Goal: Feedback & Contribution: Submit feedback/report problem

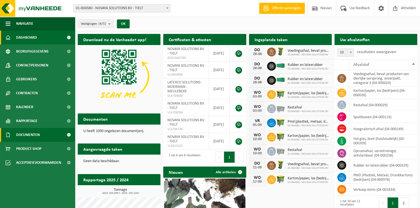
click at [23, 133] on span "Documenten" at bounding box center [28, 135] width 24 height 14
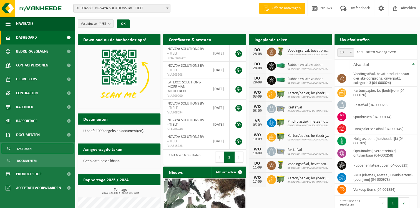
click at [25, 148] on span "Facturen" at bounding box center [24, 148] width 15 height 11
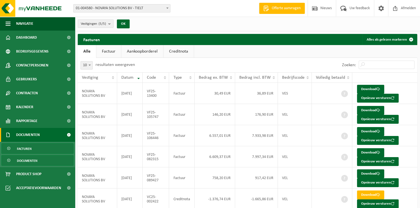
click at [19, 163] on span "Documenten" at bounding box center [27, 160] width 21 height 11
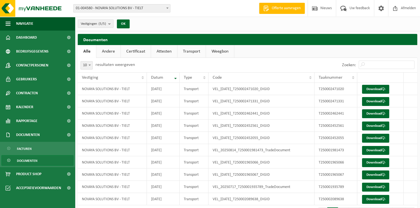
click at [108, 51] on link "Andere" at bounding box center [108, 51] width 24 height 13
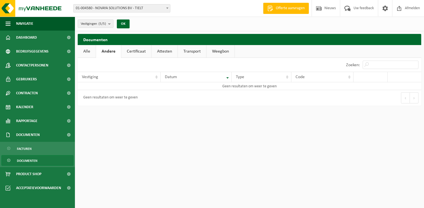
click at [136, 51] on link "Certificaat" at bounding box center [136, 51] width 30 height 13
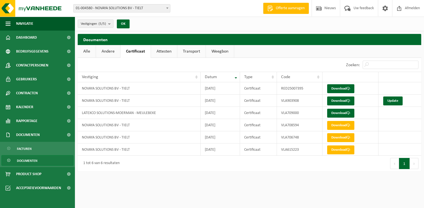
click at [164, 52] on link "Attesten" at bounding box center [164, 51] width 26 height 13
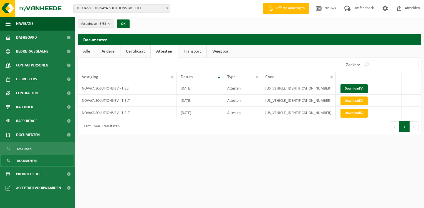
click at [188, 52] on link "Transport" at bounding box center [192, 51] width 28 height 13
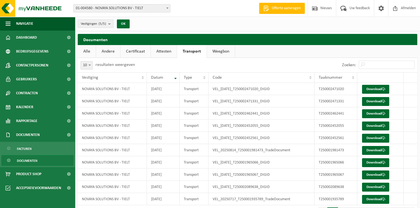
click at [219, 51] on link "Weegbon" at bounding box center [221, 51] width 28 height 13
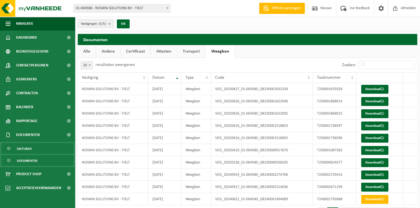
click at [26, 145] on span "Facturen" at bounding box center [24, 148] width 15 height 11
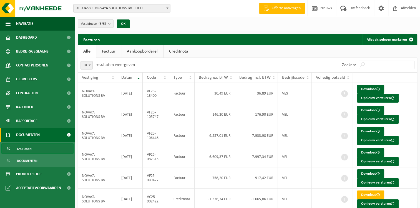
click at [110, 47] on link "Factuur" at bounding box center [108, 51] width 25 height 13
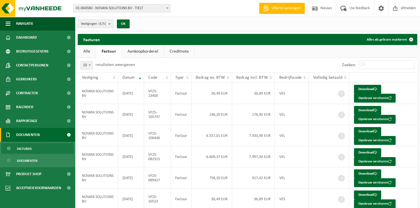
click at [135, 50] on link "Aankoopborderel" at bounding box center [143, 51] width 42 height 13
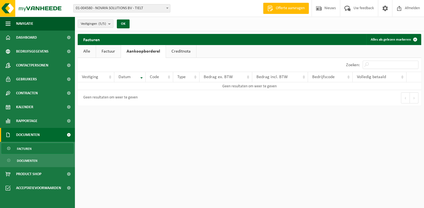
click at [173, 49] on link "Creditnota" at bounding box center [181, 51] width 30 height 13
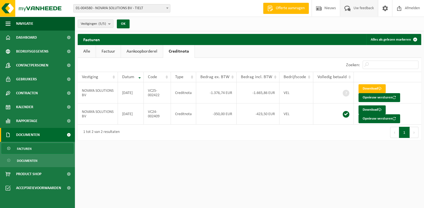
click at [348, 9] on span at bounding box center [347, 8] width 9 height 16
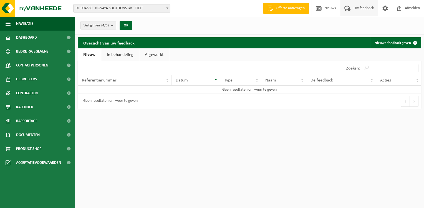
click at [111, 53] on link "In behandeling" at bounding box center [120, 54] width 38 height 13
click at [154, 54] on link "Afgewerkt" at bounding box center [155, 54] width 30 height 13
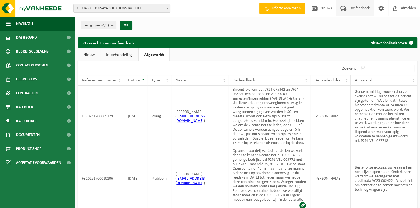
click at [115, 54] on link "In behandeling" at bounding box center [119, 54] width 38 height 13
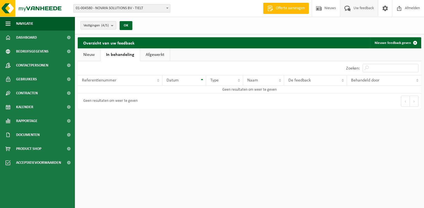
click at [88, 56] on link "Nieuw" at bounding box center [89, 54] width 22 height 13
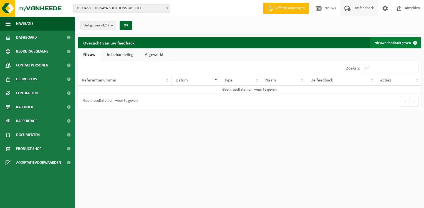
click at [398, 42] on link "Nieuwe feedback geven" at bounding box center [395, 42] width 50 height 11
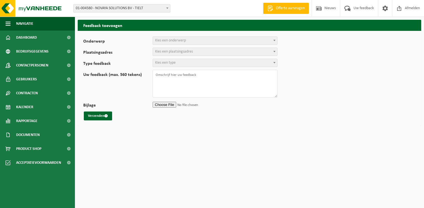
select select
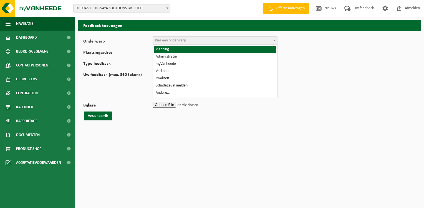
click at [275, 40] on b at bounding box center [274, 40] width 2 height 1
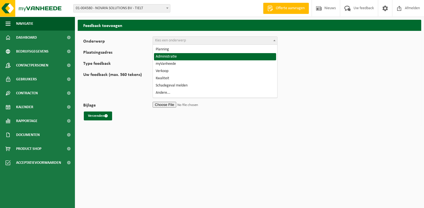
select select "7"
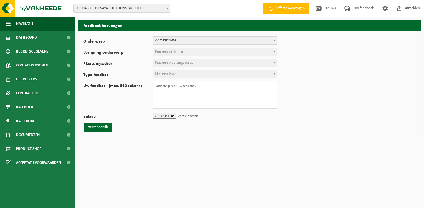
click at [275, 51] on b at bounding box center [274, 51] width 2 height 1
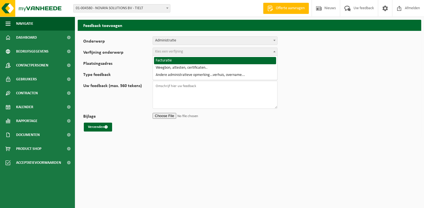
select select "8"
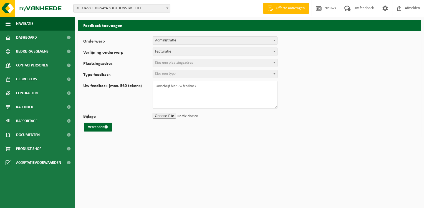
click at [274, 63] on b at bounding box center [274, 62] width 2 height 1
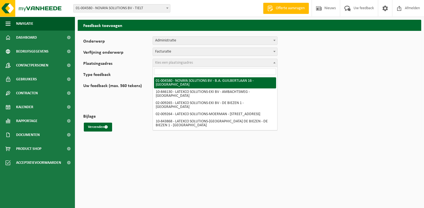
select select "13381"
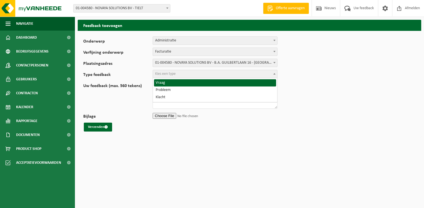
click at [274, 73] on b at bounding box center [274, 73] width 2 height 1
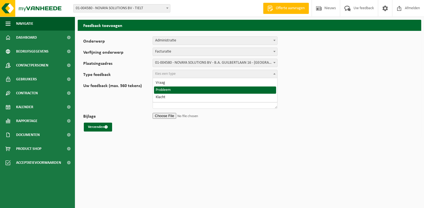
select select "ISS"
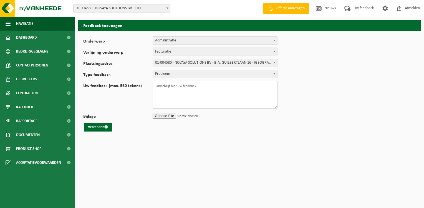
click at [156, 87] on textarea "Uw feedback (max. 560 tekens)" at bounding box center [215, 95] width 125 height 28
type textarea "O"
click at [229, 87] on textarea "Op factuur VF25-082315 staat er terug huur cont te veel aangerekend" at bounding box center [215, 95] width 125 height 28
click at [212, 86] on textarea "Op factuur VF25-082315 staat er terug huur container ' te veel aangerekend" at bounding box center [215, 95] width 125 height 28
click at [273, 88] on textarea "Op factuur VF25-082315 staat er terug ' huur container ' te veel aangerekend" at bounding box center [215, 95] width 125 height 28
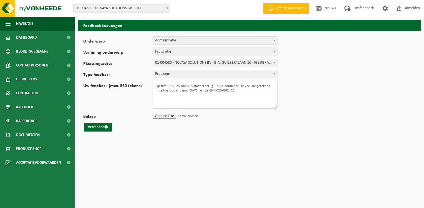
drag, startPoint x: 211, startPoint y: 88, endPoint x: 219, endPoint y: 88, distance: 8.1
click at [213, 88] on textarea "Op factuur VF25-082315 staat er terug ' huur container ' te veel aangerekend nl…" at bounding box center [215, 95] width 125 height 28
click at [208, 90] on textarea "Op factuur VF25-082315 staat er terug ' huur container ' te veel aangerekend nl…" at bounding box center [215, 95] width 125 height 28
click at [241, 92] on textarea "Op factuur VF25-082315 staat er terug ' huur container ' te veel aangerekend nl…" at bounding box center [215, 95] width 125 height 28
click at [265, 91] on textarea "Op factuur VF25-082315 staat er terug ' huur container ' te veel aangerekend nl…" at bounding box center [215, 95] width 125 height 28
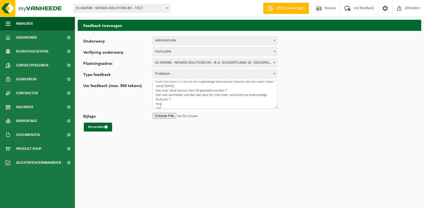
scroll to position [22, 0]
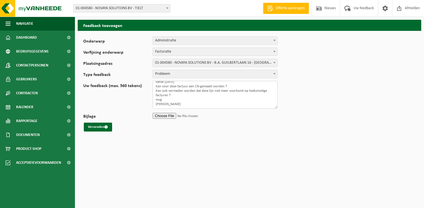
click at [156, 103] on textarea "Op factuur VF25-082315 staat er terug ' huur container ' te veel aangerekend nl…" at bounding box center [215, 95] width 125 height 28
type textarea "Op factuur VF25-082315 staat er terug ' huur container ' te veel aangerekend nl…"
click at [97, 126] on button "Verzenden" at bounding box center [98, 126] width 28 height 9
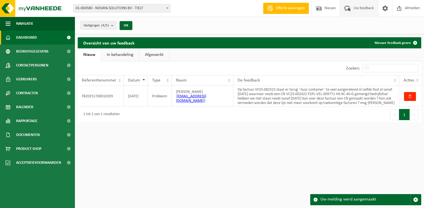
click at [23, 36] on span "Dashboard" at bounding box center [26, 38] width 21 height 14
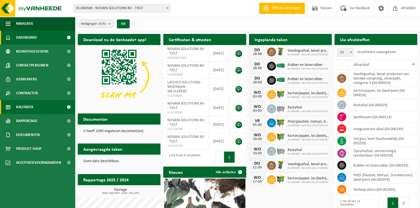
click at [24, 108] on span "Kalender" at bounding box center [24, 107] width 17 height 14
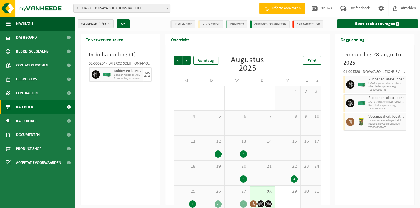
scroll to position [8, 0]
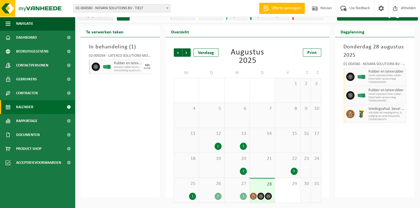
click at [193, 195] on div "1" at bounding box center [192, 195] width 7 height 7
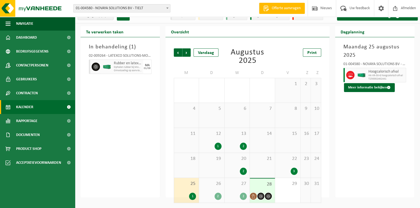
click at [216, 193] on div "2" at bounding box center [217, 195] width 7 height 7
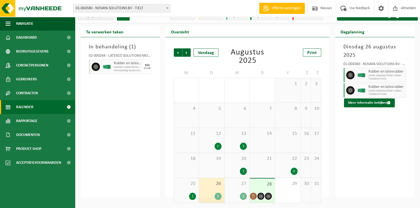
click at [237, 191] on div "27 2" at bounding box center [236, 190] width 25 height 25
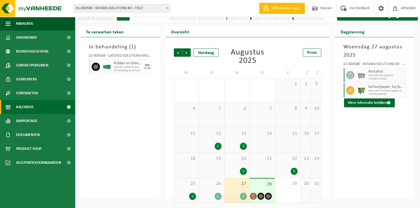
click at [257, 190] on div "28" at bounding box center [262, 190] width 25 height 24
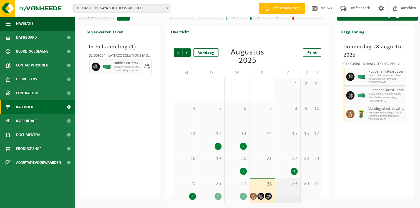
click at [287, 185] on span "29" at bounding box center [287, 183] width 19 height 6
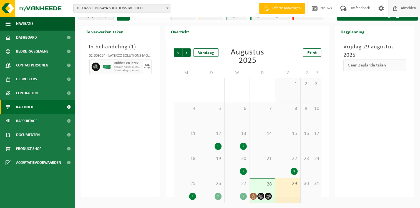
click at [406, 6] on span "Afmelden" at bounding box center [408, 8] width 18 height 16
